Goal: Check status: Check status

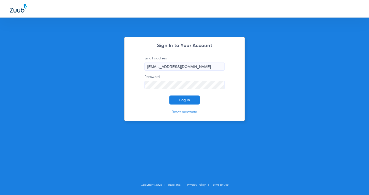
click at [196, 102] on button "Log In" at bounding box center [184, 99] width 31 height 9
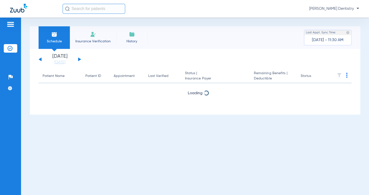
click at [78, 60] on button at bounding box center [79, 59] width 3 height 4
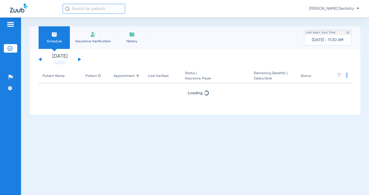
click at [78, 60] on button at bounding box center [79, 59] width 3 height 4
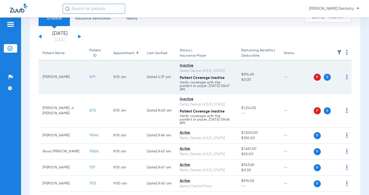
scroll to position [50, 0]
